Goal: Task Accomplishment & Management: Use online tool/utility

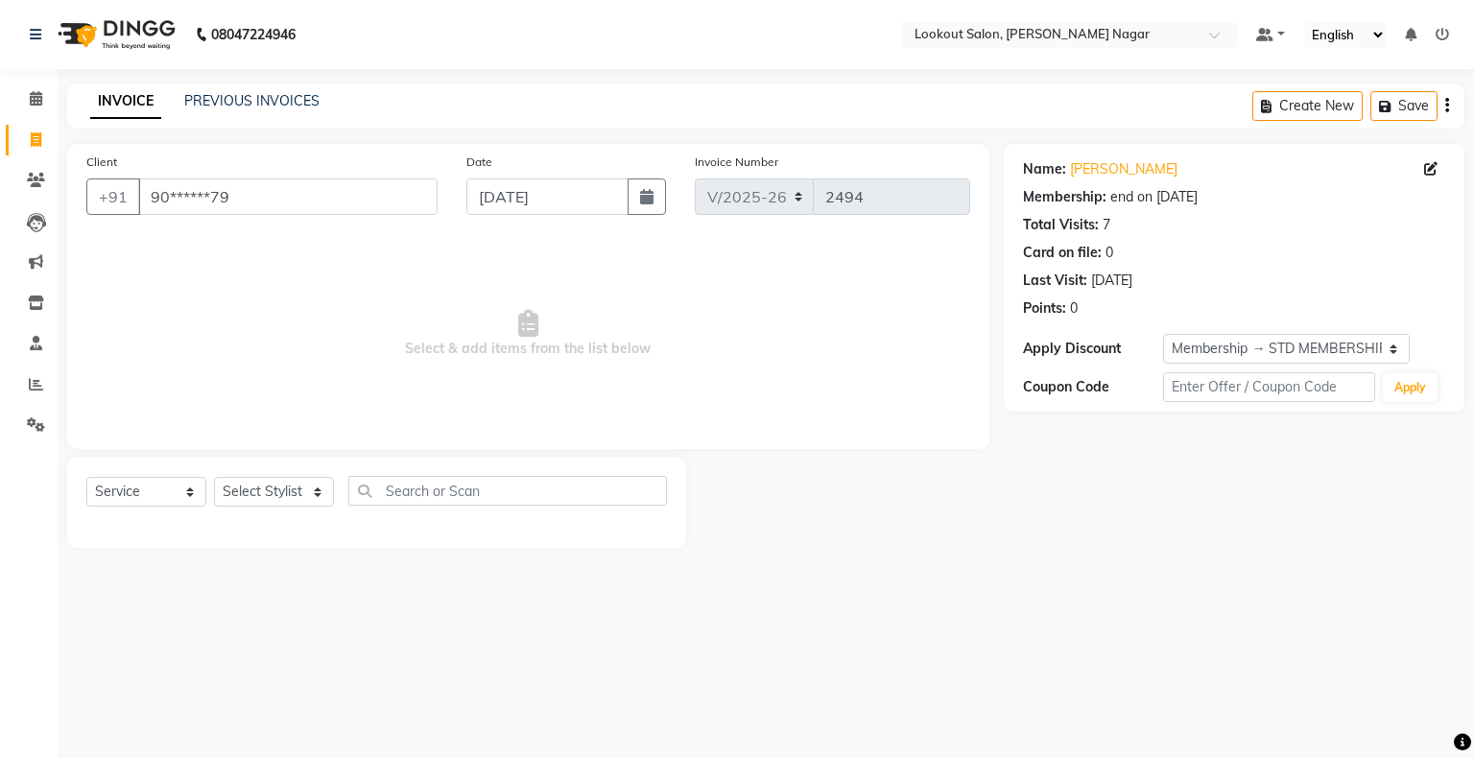
select select "150"
select select "service"
select select "1: Object"
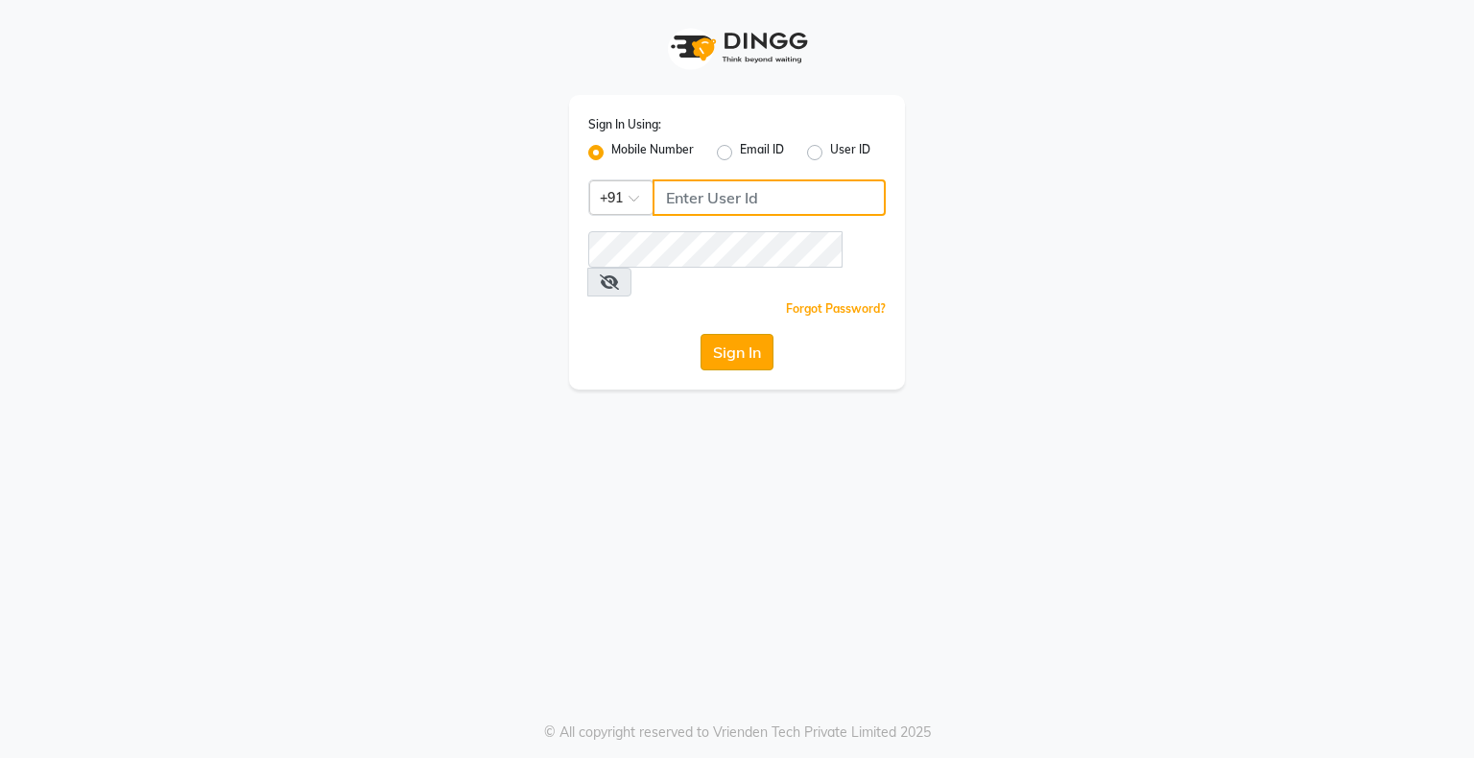
type input "9004055277"
click at [743, 334] on button "Sign In" at bounding box center [737, 352] width 73 height 36
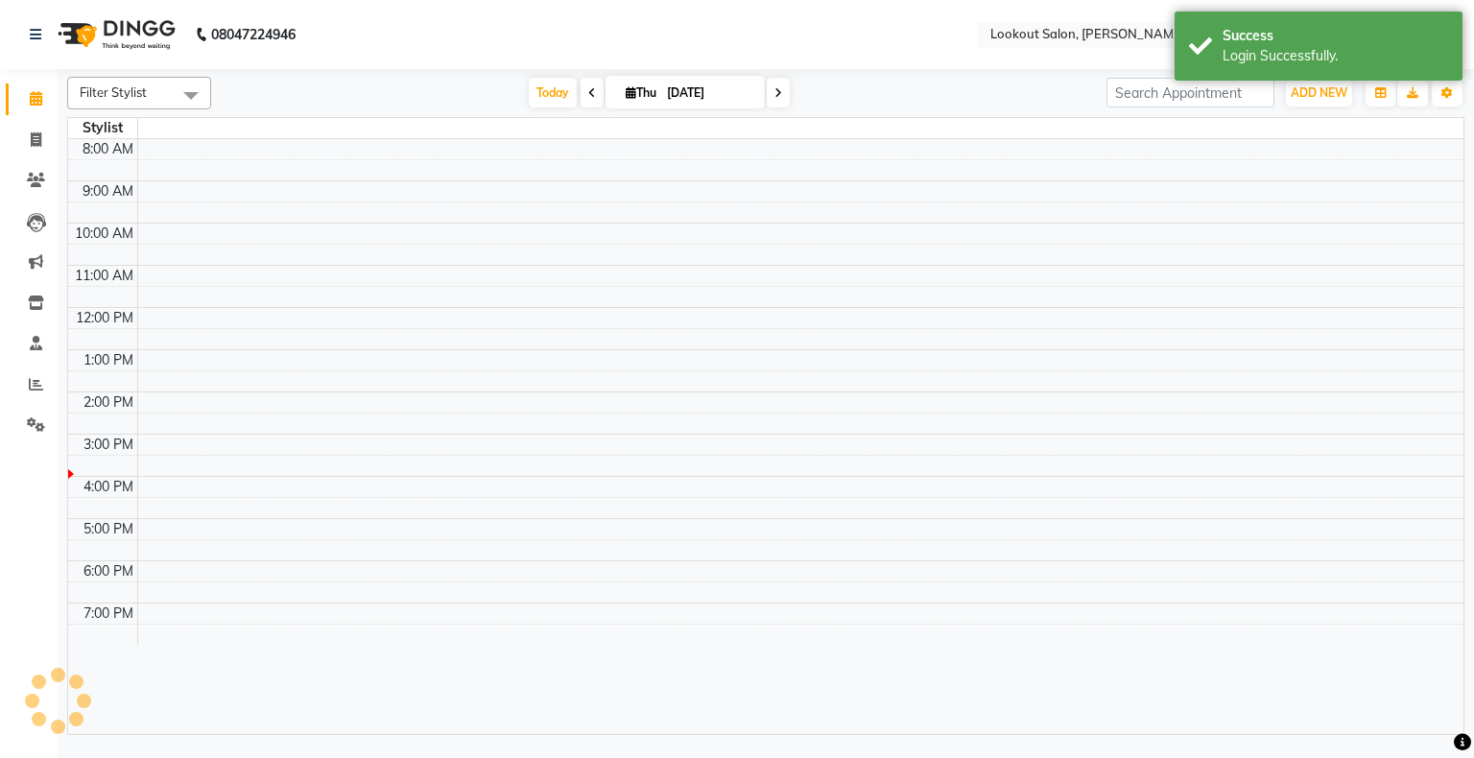
select select "en"
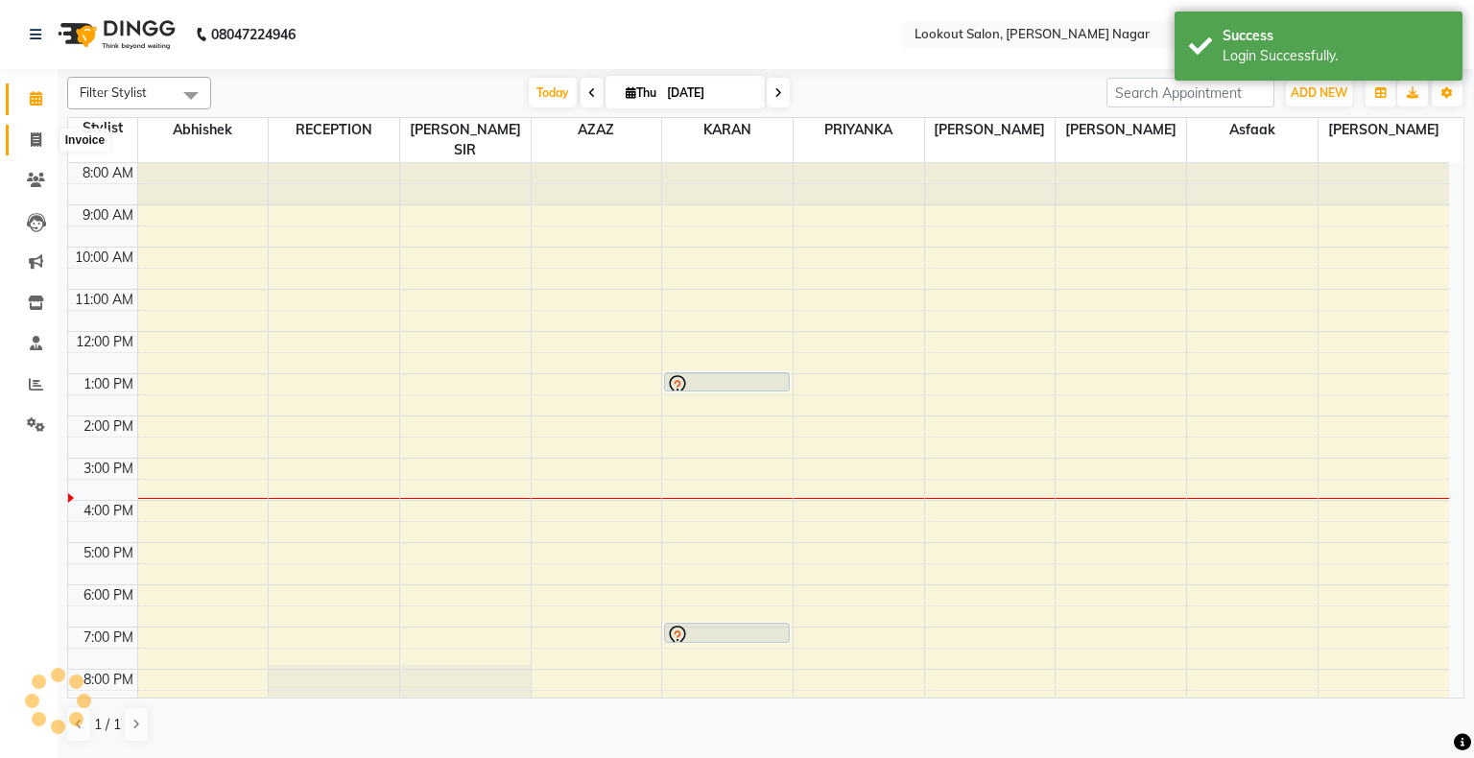
click at [33, 140] on icon at bounding box center [36, 139] width 11 height 14
select select "service"
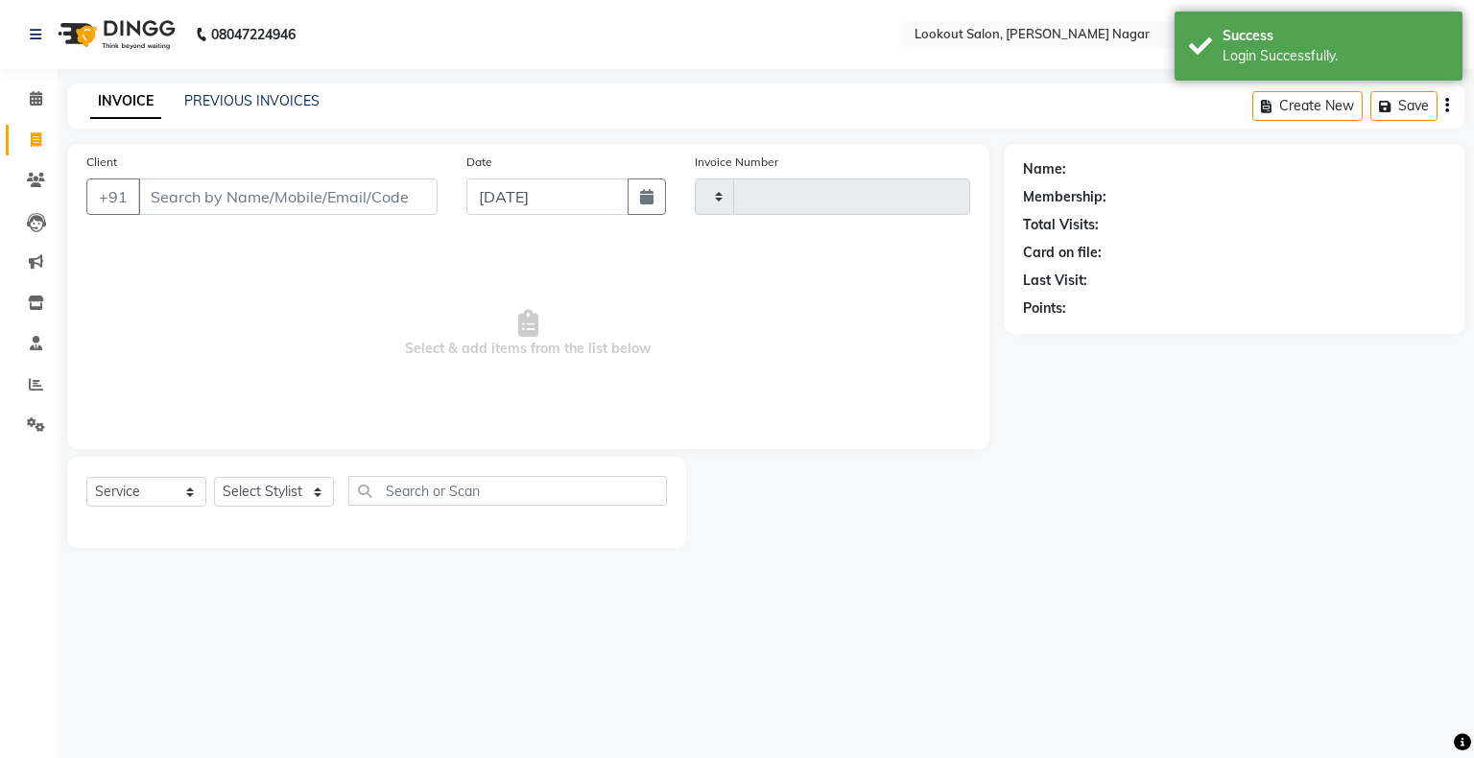
type input "2494"
select select "150"
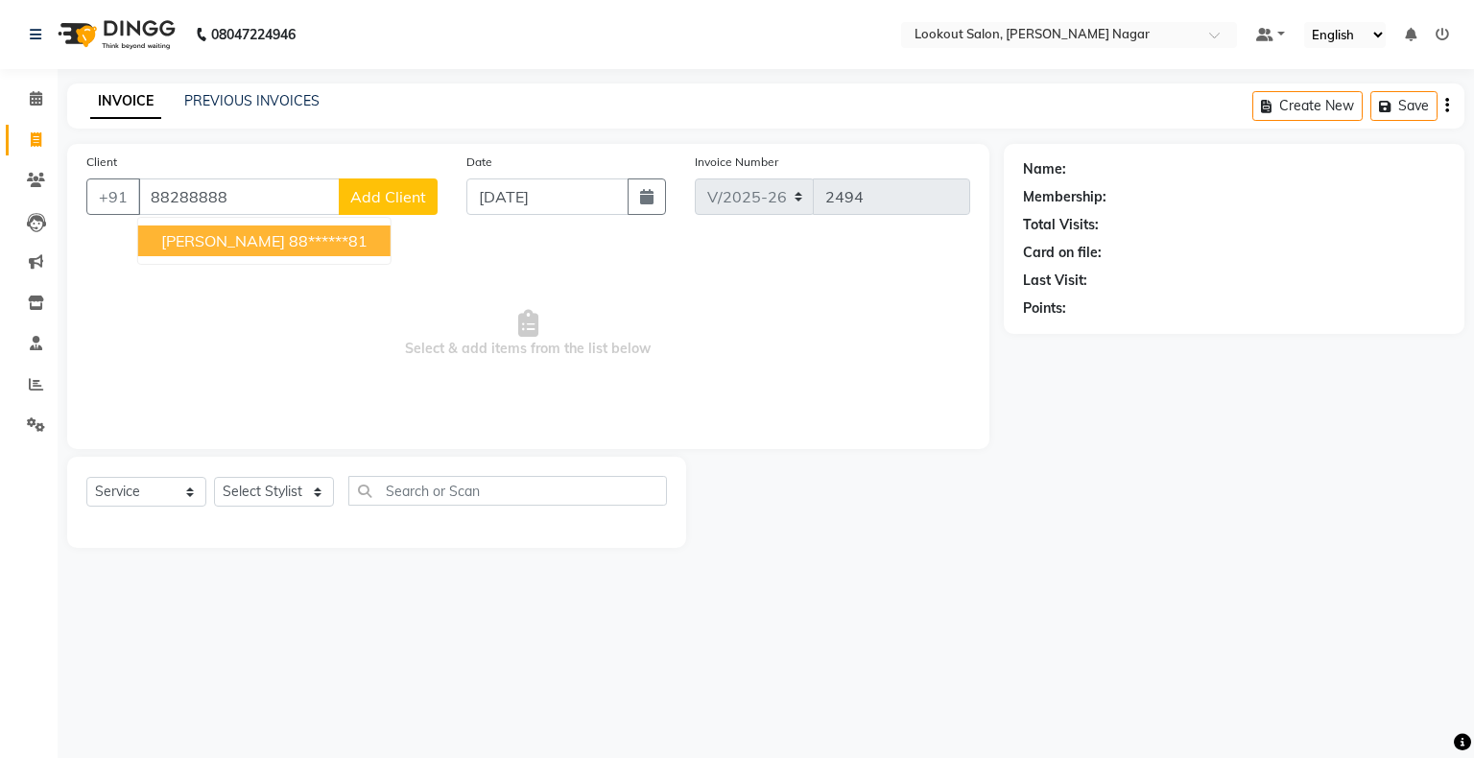
click at [188, 245] on span "[PERSON_NAME]" at bounding box center [223, 240] width 124 height 19
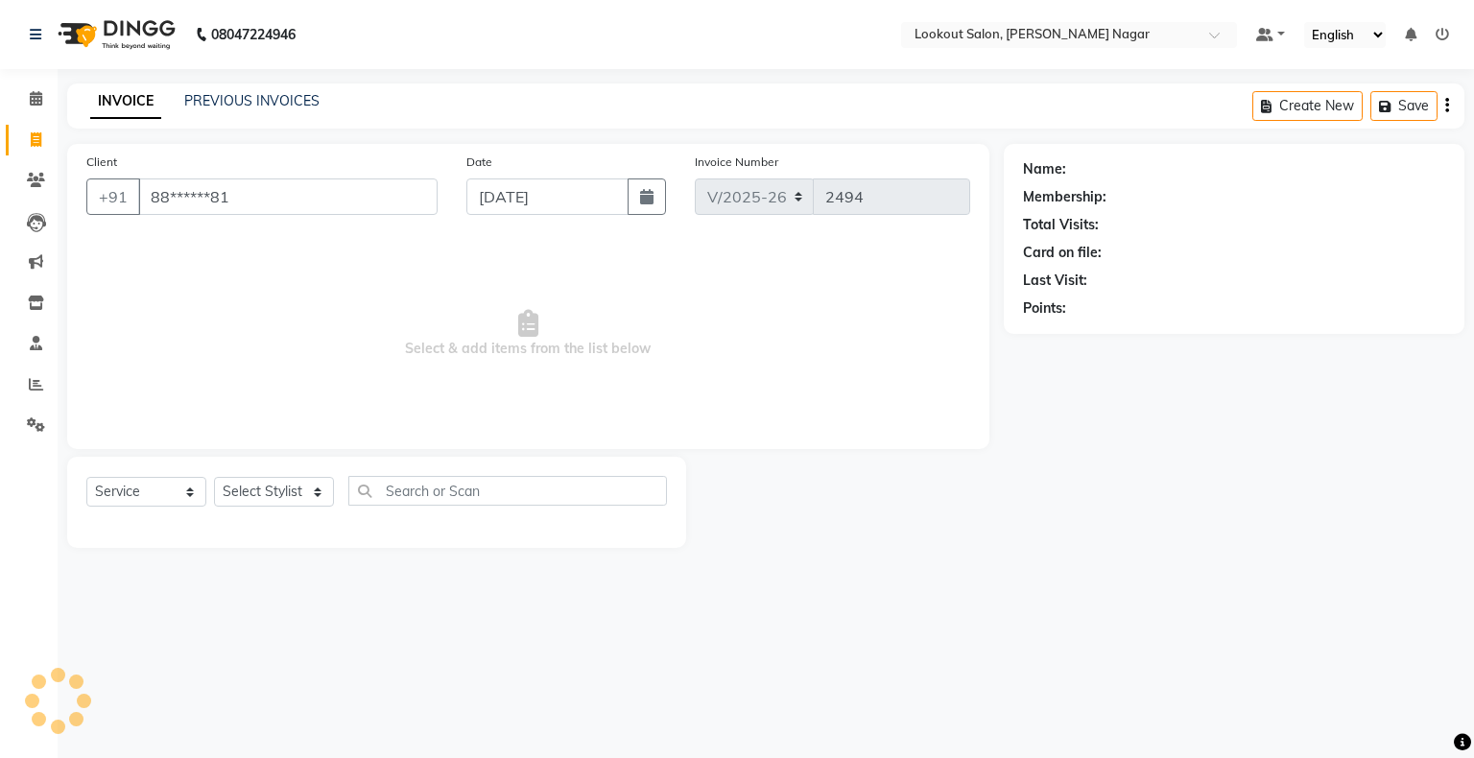
type input "88******81"
select select "1: Object"
